Goal: Register for event/course

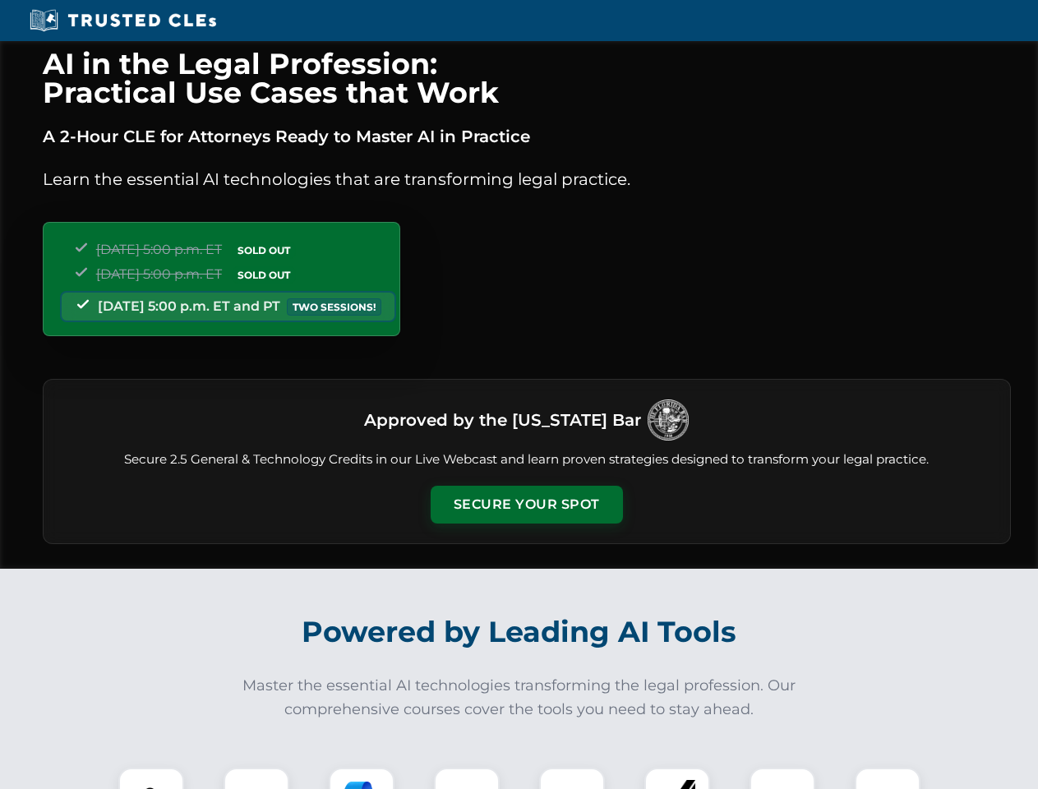
click at [526, 504] on button "Secure Your Spot" at bounding box center [526, 504] width 192 height 38
click at [151, 778] on img at bounding box center [151, 800] width 48 height 48
click at [256, 778] on div at bounding box center [256, 800] width 66 height 66
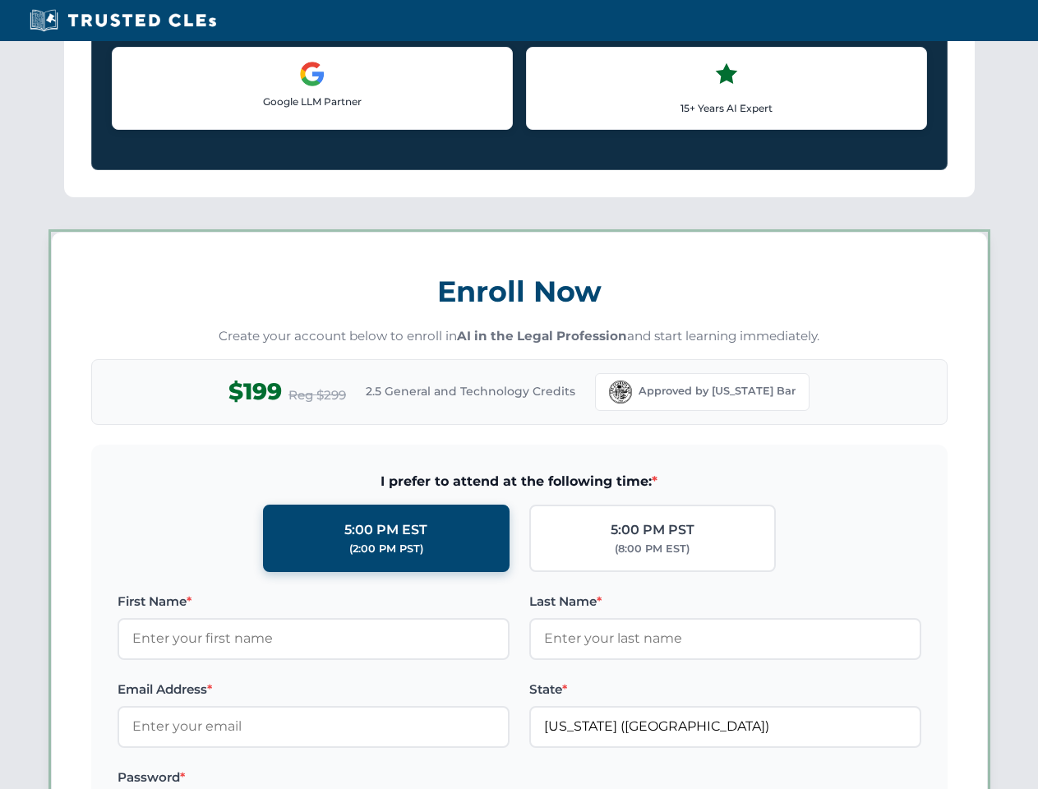
click at [467, 778] on label "Password *" at bounding box center [313, 777] width 392 height 20
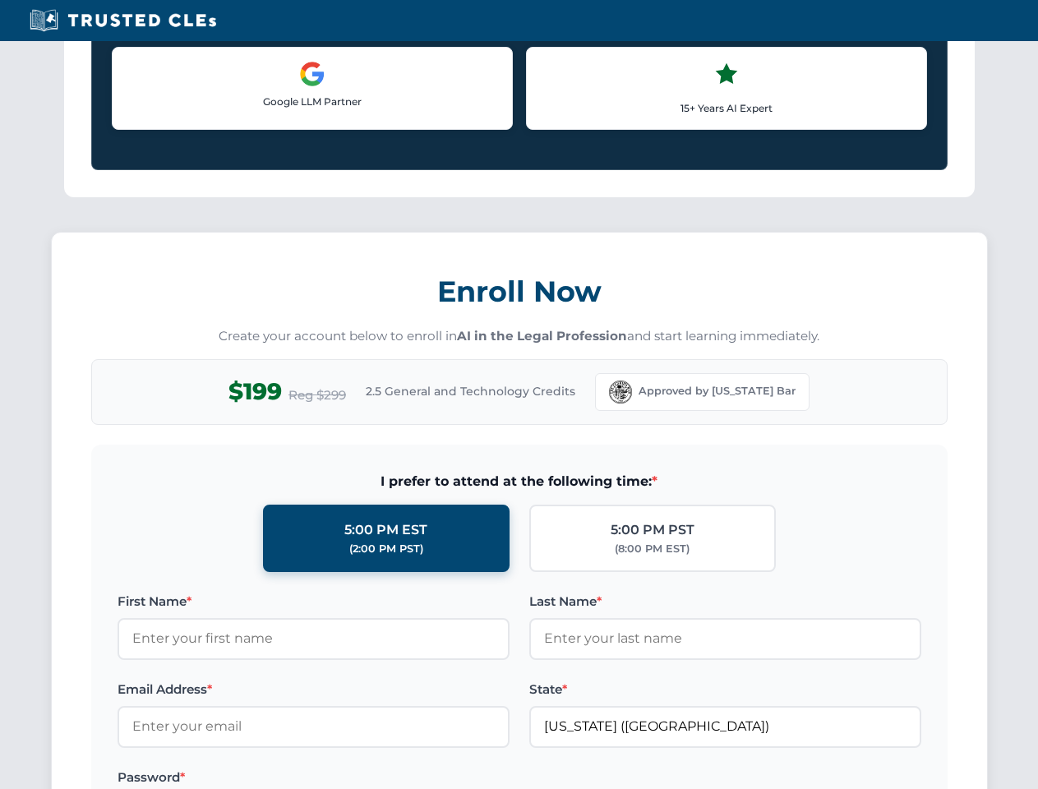
scroll to position [1613, 0]
